Goal: Navigation & Orientation: Find specific page/section

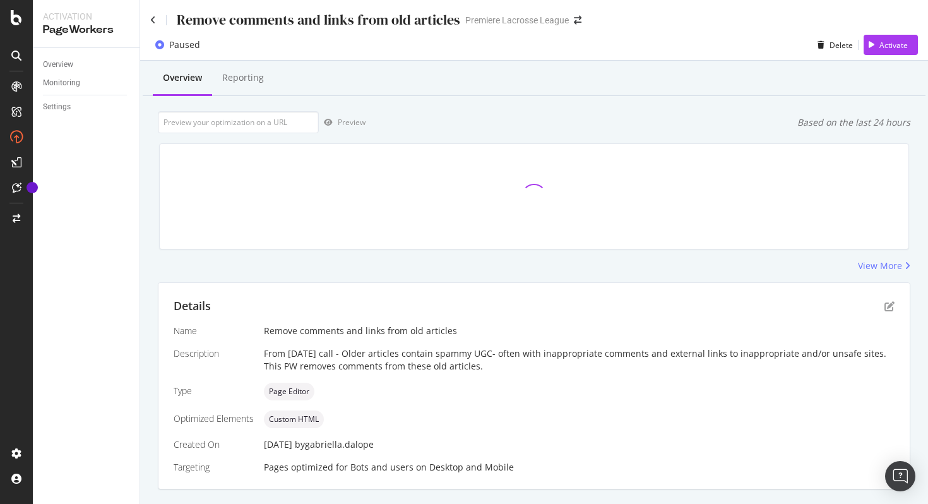
scroll to position [249, 0]
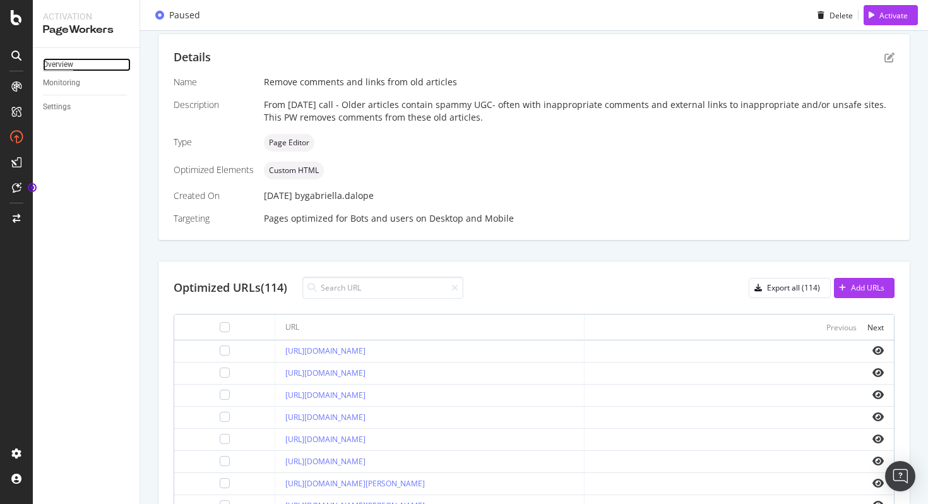
click at [59, 58] on div "Overview" at bounding box center [58, 64] width 30 height 13
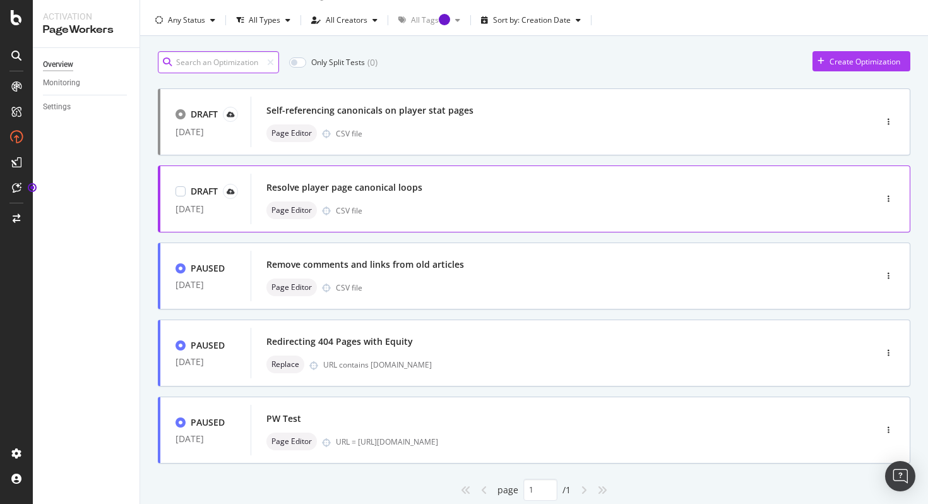
scroll to position [27, 0]
